Goal: Information Seeking & Learning: Understand process/instructions

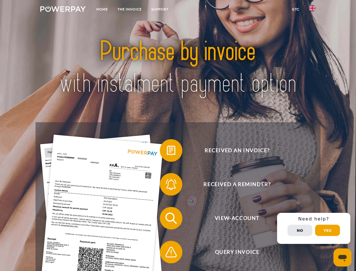
click at [63, 10] on img at bounding box center [62, 9] width 45 height 6
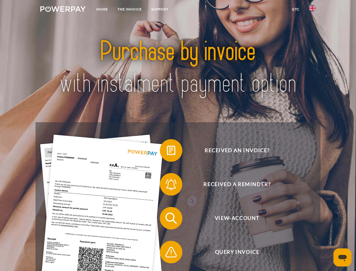
click at [312, 10] on img at bounding box center [312, 8] width 7 height 7
click at [295, 9] on link "GTC" at bounding box center [295, 9] width 17 height 10
click at [167, 151] on span at bounding box center [163, 150] width 28 height 28
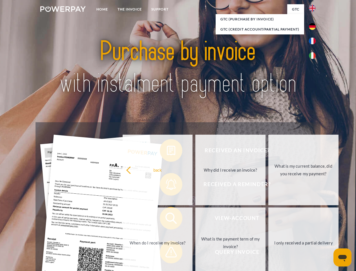
click at [167, 185] on div "Received an invoice? Received a reminder? View-Account Query Invoice" at bounding box center [178, 235] width 285 height 226
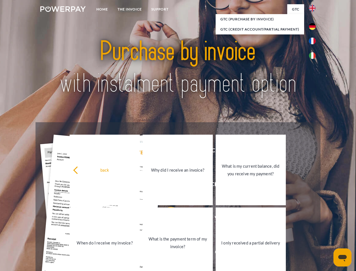
click at [167, 219] on link "What is the payment term of my invoice?" at bounding box center [178, 242] width 70 height 70
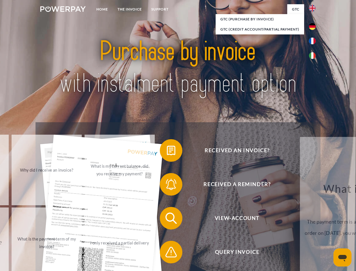
click at [167, 253] on span at bounding box center [163, 252] width 28 height 28
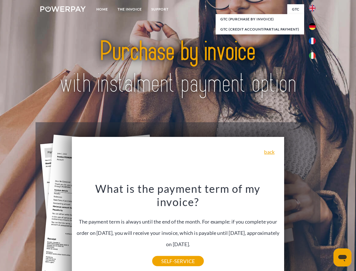
click at [314, 228] on div "Received an invoice? Received a reminder? View-Account Query Invoice" at bounding box center [178, 235] width 285 height 226
click at [300, 229] on span "View-Account" at bounding box center [237, 218] width 138 height 23
click at [328, 230] on header "Home THE INVOICE Support" at bounding box center [178, 194] width 356 height 389
